Goal: Check status: Check status

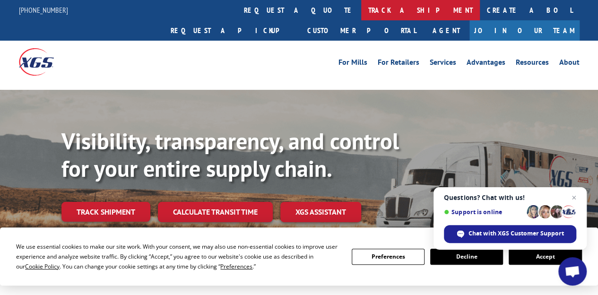
click at [361, 11] on link "track a shipment" at bounding box center [420, 10] width 119 height 20
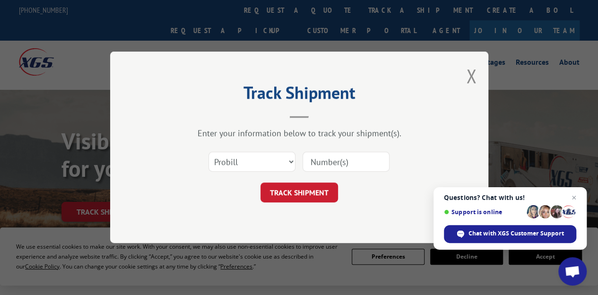
click at [318, 162] on input at bounding box center [345, 162] width 87 height 20
paste input "2538951"
type input "2538951"
click at [316, 184] on button "TRACK SHIPMENT" at bounding box center [298, 193] width 77 height 20
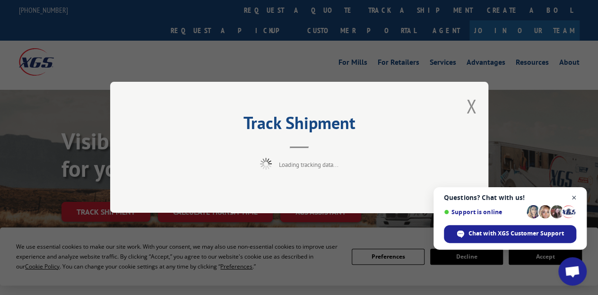
click at [574, 198] on span "Close chat" at bounding box center [574, 198] width 12 height 12
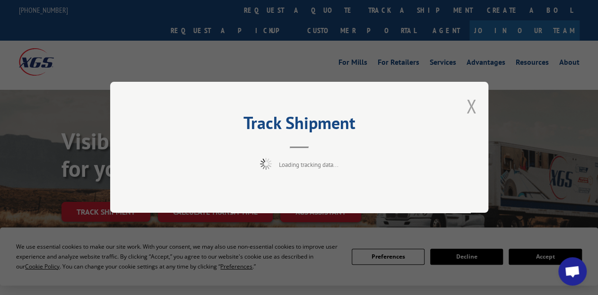
click at [469, 103] on button "Close modal" at bounding box center [471, 106] width 10 height 25
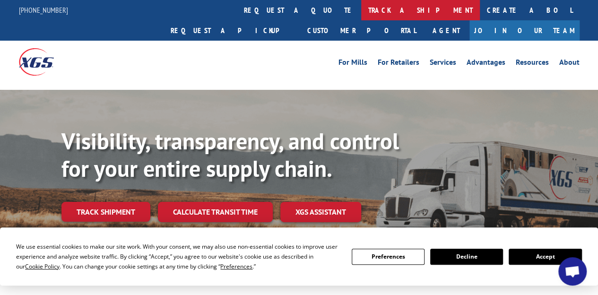
click at [361, 5] on link "track a shipment" at bounding box center [420, 10] width 119 height 20
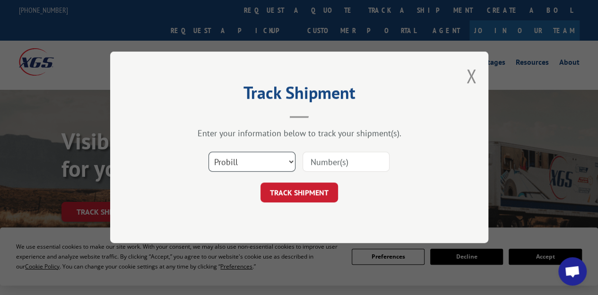
click at [238, 161] on select "Select category... Probill BOL PO" at bounding box center [251, 162] width 87 height 20
select select "po"
click at [208, 152] on select "Select category... Probill BOL PO" at bounding box center [251, 162] width 87 height 20
click at [318, 166] on input at bounding box center [345, 162] width 87 height 20
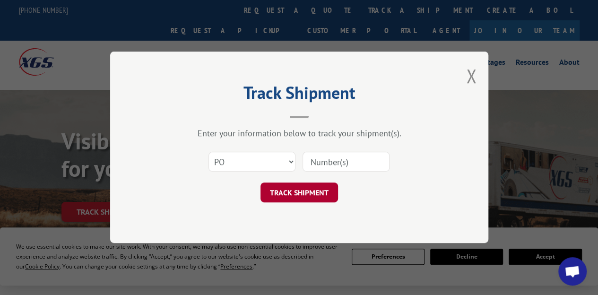
paste input "0029973496"
type input "0029973496"
click at [319, 186] on button "TRACK SHIPMENT" at bounding box center [298, 193] width 77 height 20
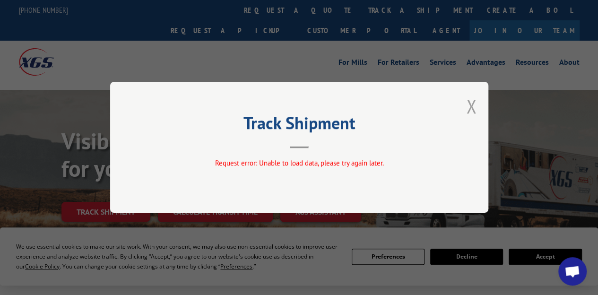
click at [467, 107] on button "Close modal" at bounding box center [471, 106] width 10 height 25
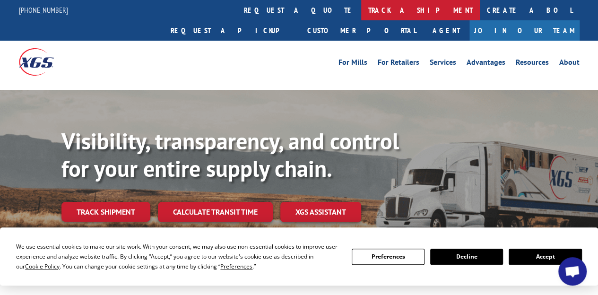
click at [361, 10] on link "track a shipment" at bounding box center [420, 10] width 119 height 20
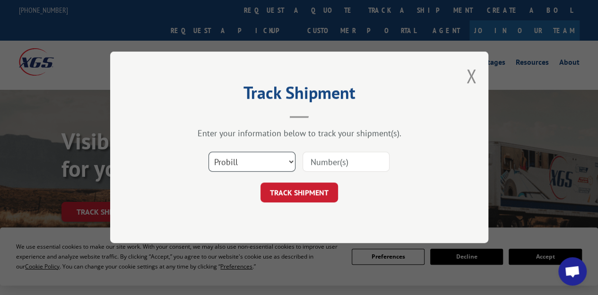
click at [229, 160] on select "Select category... Probill BOL PO" at bounding box center [251, 162] width 87 height 20
select select "po"
click at [208, 152] on select "Select category... Probill BOL PO" at bounding box center [251, 162] width 87 height 20
click at [333, 160] on input at bounding box center [345, 162] width 87 height 20
paste input "0029973496"
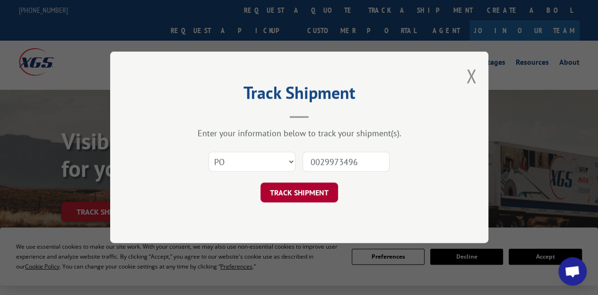
type input "0029973496"
click at [284, 192] on button "TRACK SHIPMENT" at bounding box center [298, 193] width 77 height 20
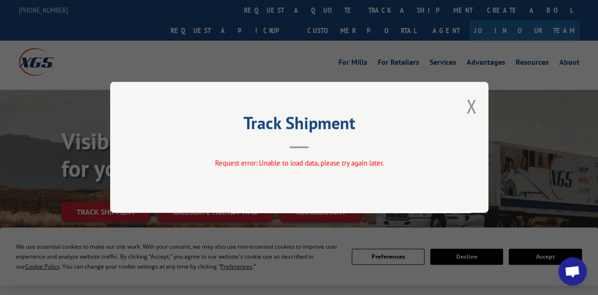
click at [585, 195] on div "Track Shipment Request error: Unable to load data, please try again later." at bounding box center [299, 147] width 598 height 295
click at [471, 108] on button "Close modal" at bounding box center [471, 106] width 10 height 25
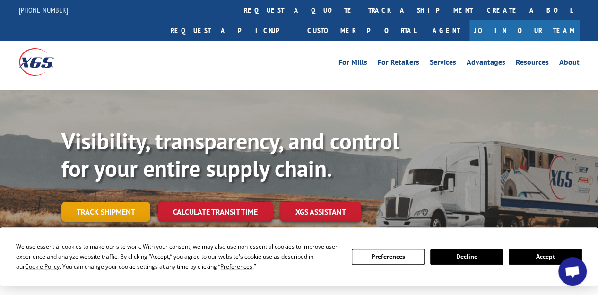
click at [101, 202] on link "Track shipment" at bounding box center [105, 212] width 89 height 20
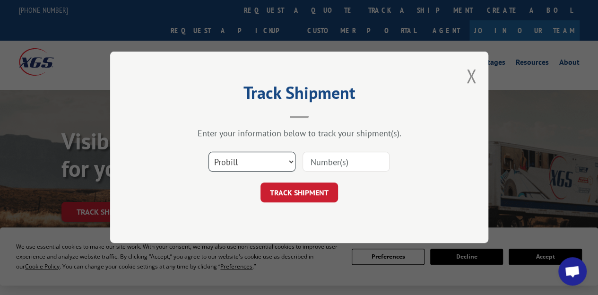
click at [256, 166] on select "Select category... Probill BOL PO" at bounding box center [251, 162] width 87 height 20
click at [208, 152] on select "Select category... Probill BOL PO" at bounding box center [251, 162] width 87 height 20
click at [331, 157] on input at bounding box center [345, 162] width 87 height 20
paste input "17407992"
type input "17407992"
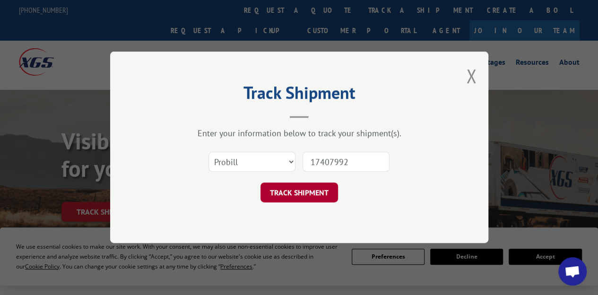
click at [311, 188] on button "TRACK SHIPMENT" at bounding box center [298, 193] width 77 height 20
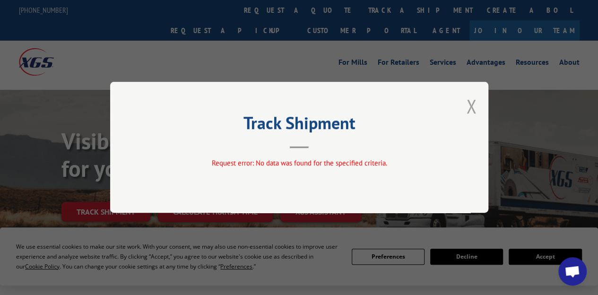
click at [472, 111] on button "Close modal" at bounding box center [471, 106] width 10 height 25
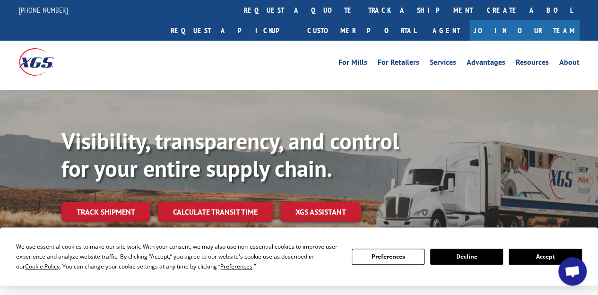
click at [95, 202] on link "Track shipment" at bounding box center [105, 212] width 89 height 20
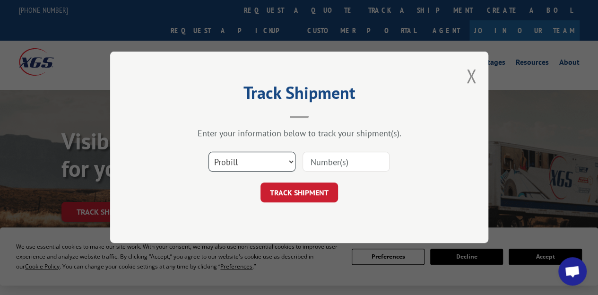
click at [269, 161] on select "Select category... Probill BOL PO" at bounding box center [251, 162] width 87 height 20
select select "bol"
click at [208, 152] on select "Select category... Probill BOL PO" at bounding box center [251, 162] width 87 height 20
click at [328, 162] on input at bounding box center [345, 162] width 87 height 20
paste input "2538951"
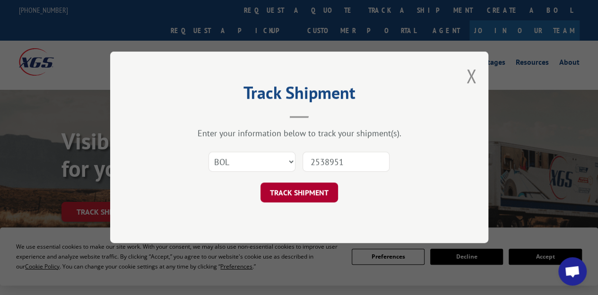
type input "2538951"
click at [309, 196] on button "TRACK SHIPMENT" at bounding box center [298, 193] width 77 height 20
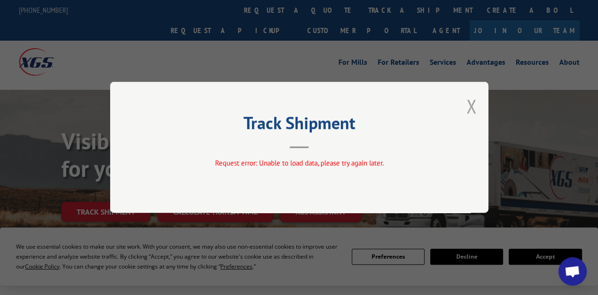
click at [472, 108] on button "Close modal" at bounding box center [471, 106] width 10 height 25
